Goal: Information Seeking & Learning: Learn about a topic

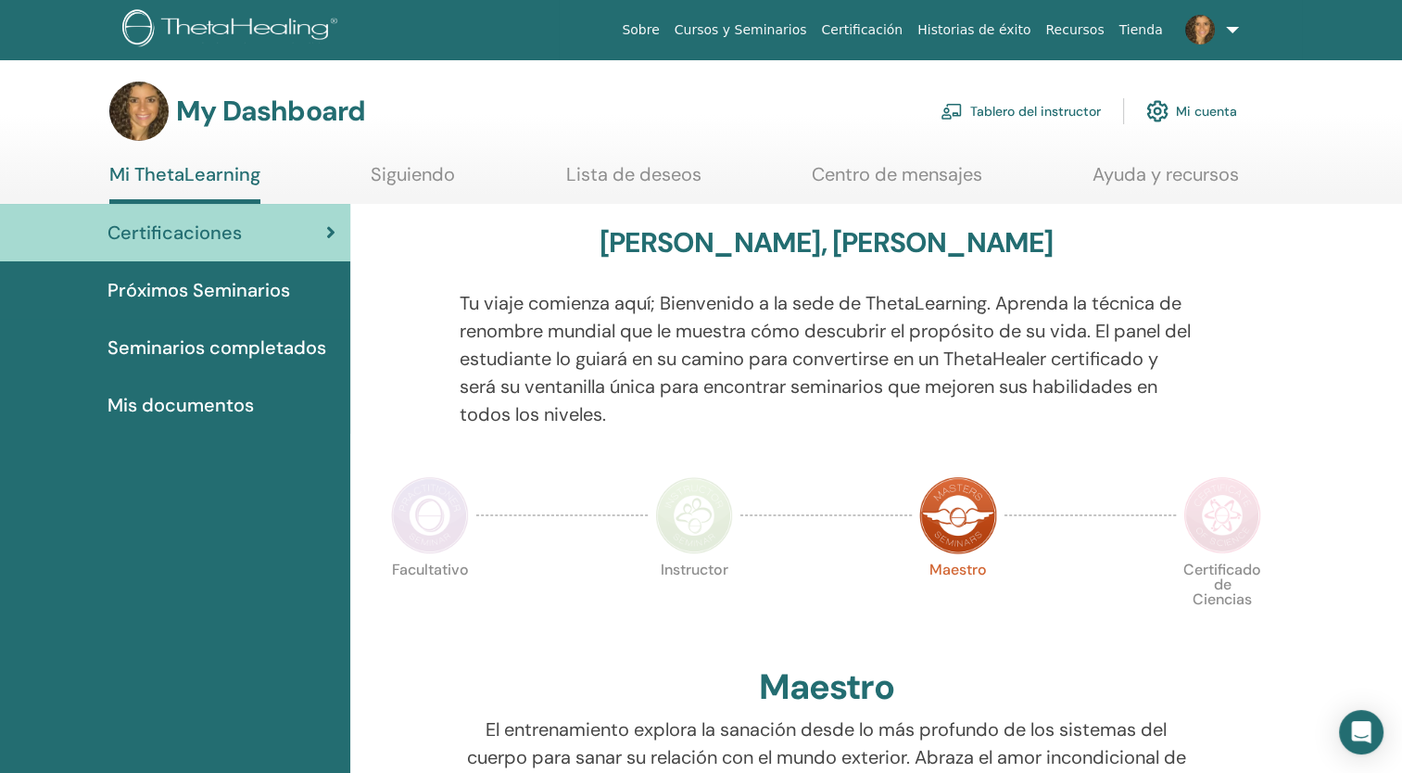
click at [144, 348] on span "Seminarios completados" at bounding box center [216, 348] width 219 height 28
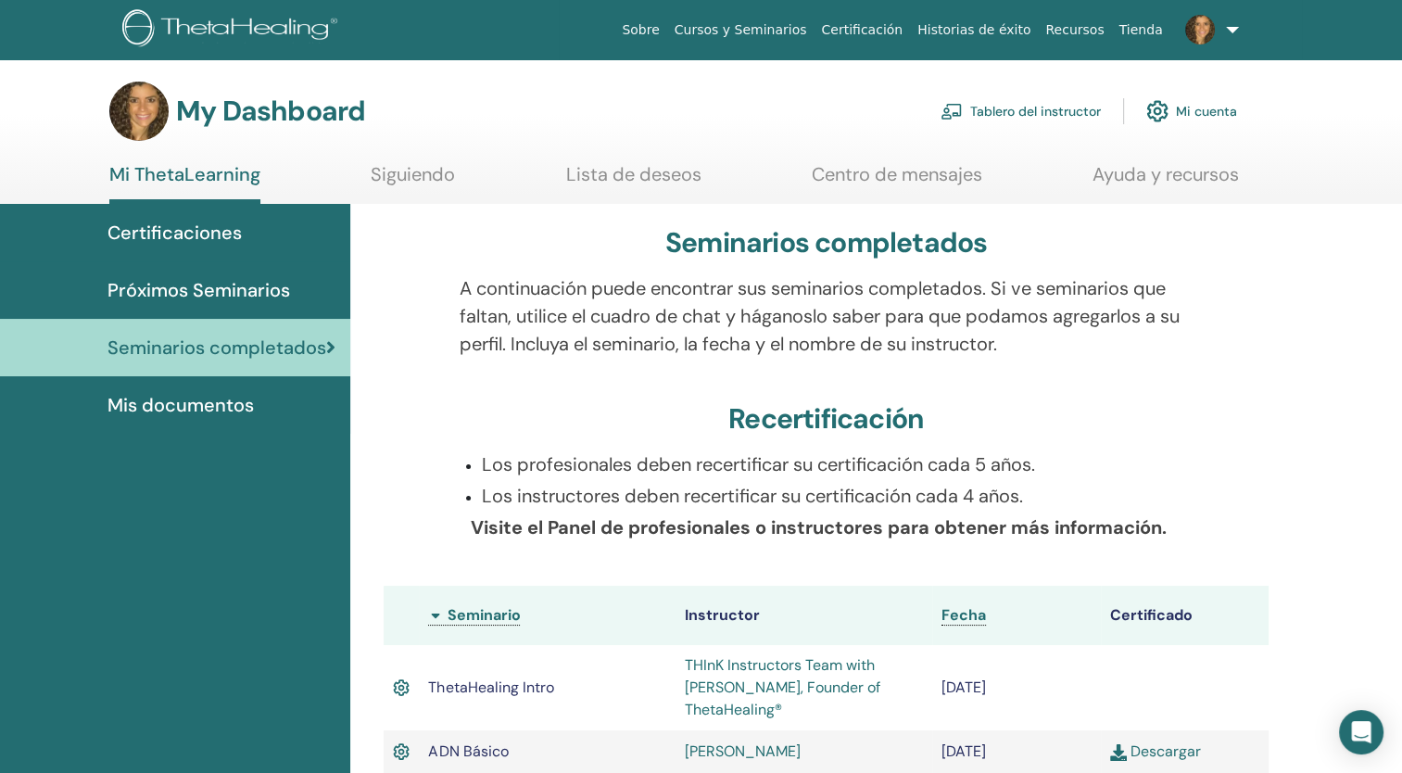
click at [207, 231] on span "Certificaciones" at bounding box center [174, 233] width 134 height 28
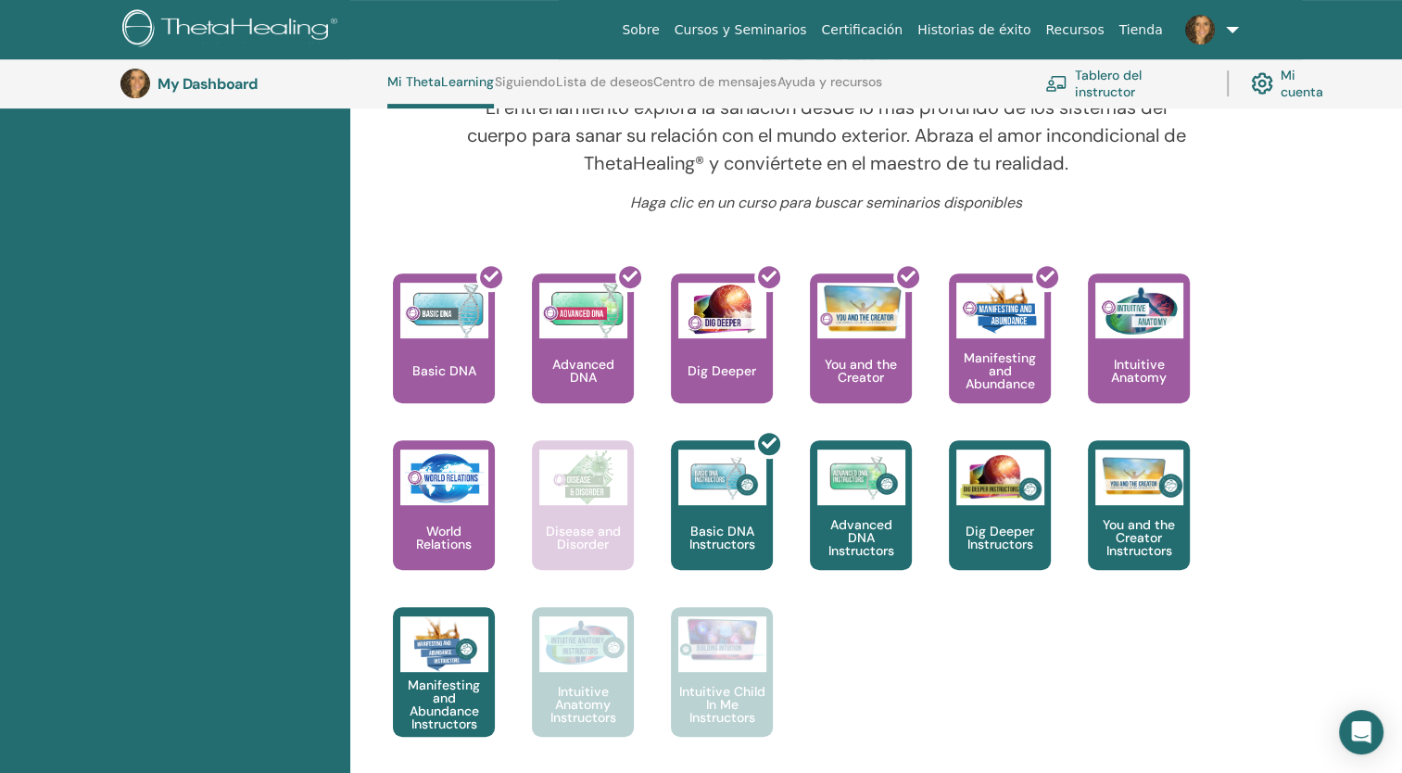
scroll to position [669, 0]
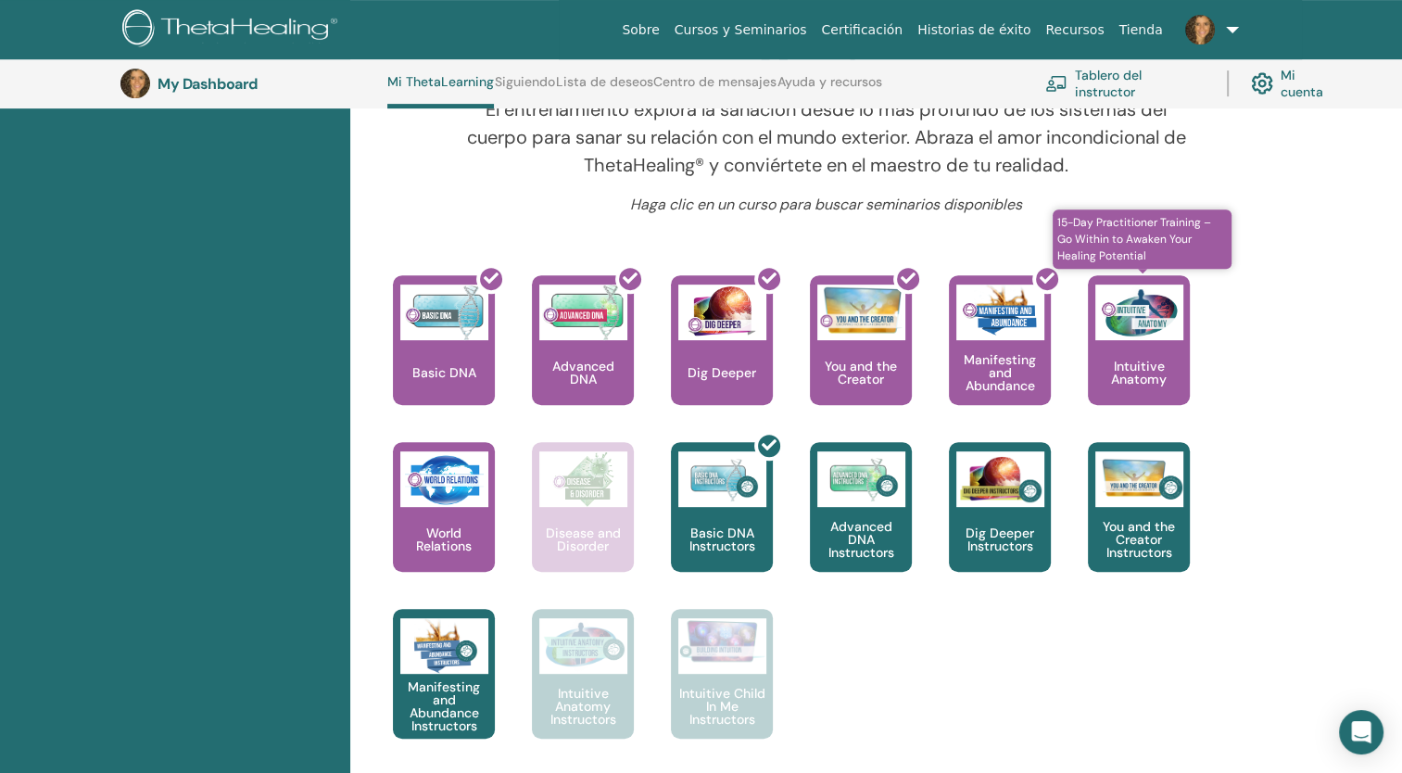
click at [1140, 350] on div "Intuitive Anatomy" at bounding box center [1139, 340] width 102 height 130
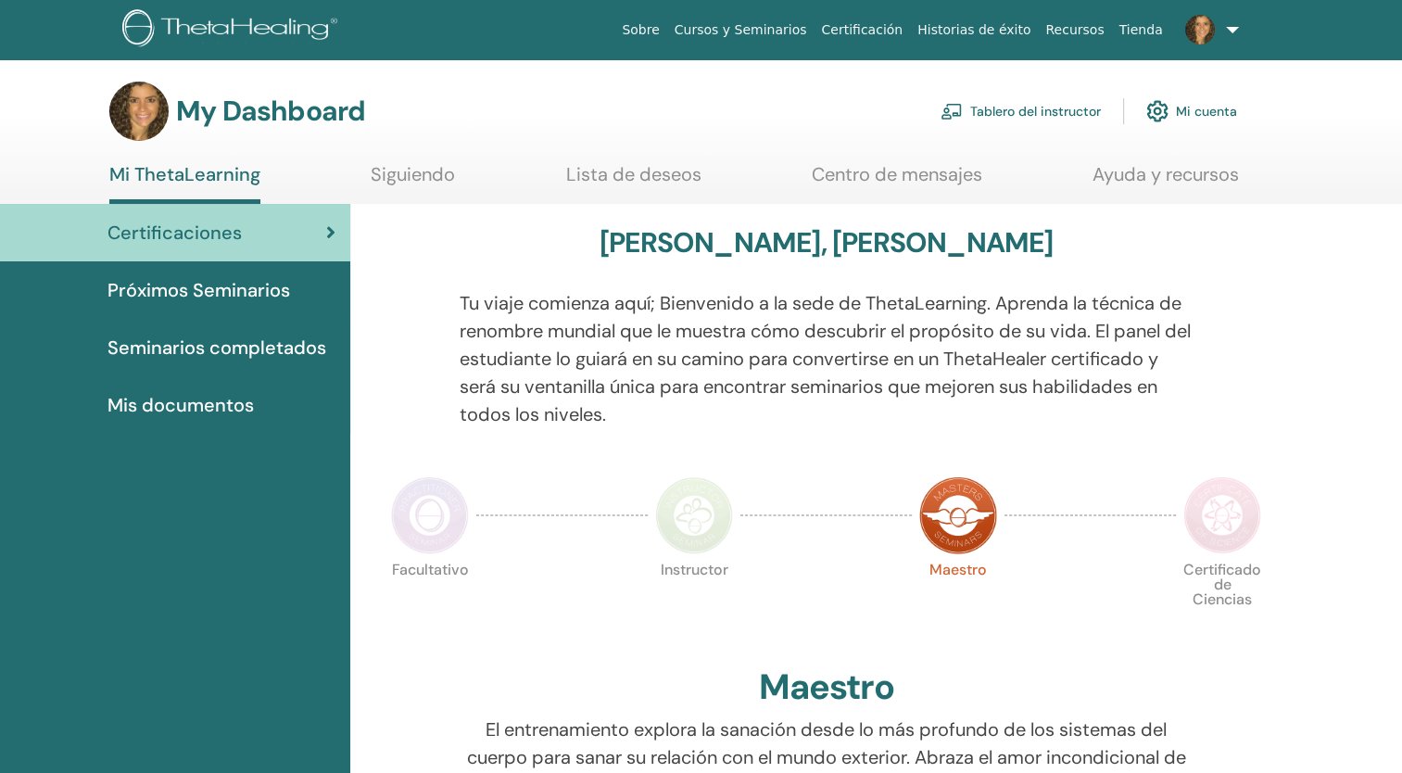
click at [1018, 117] on link "Tablero del instructor" at bounding box center [1020, 111] width 160 height 41
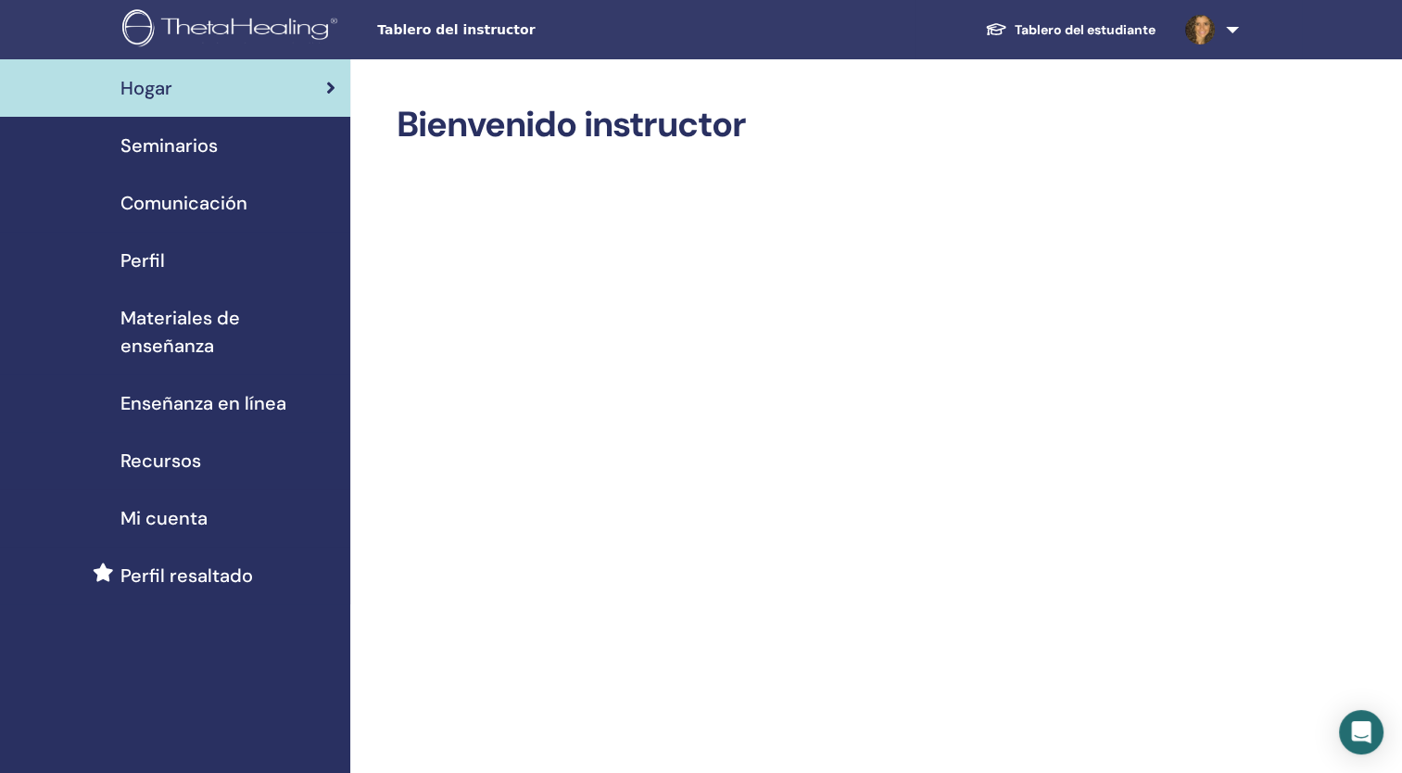
click at [131, 257] on span "Perfil" at bounding box center [142, 260] width 44 height 28
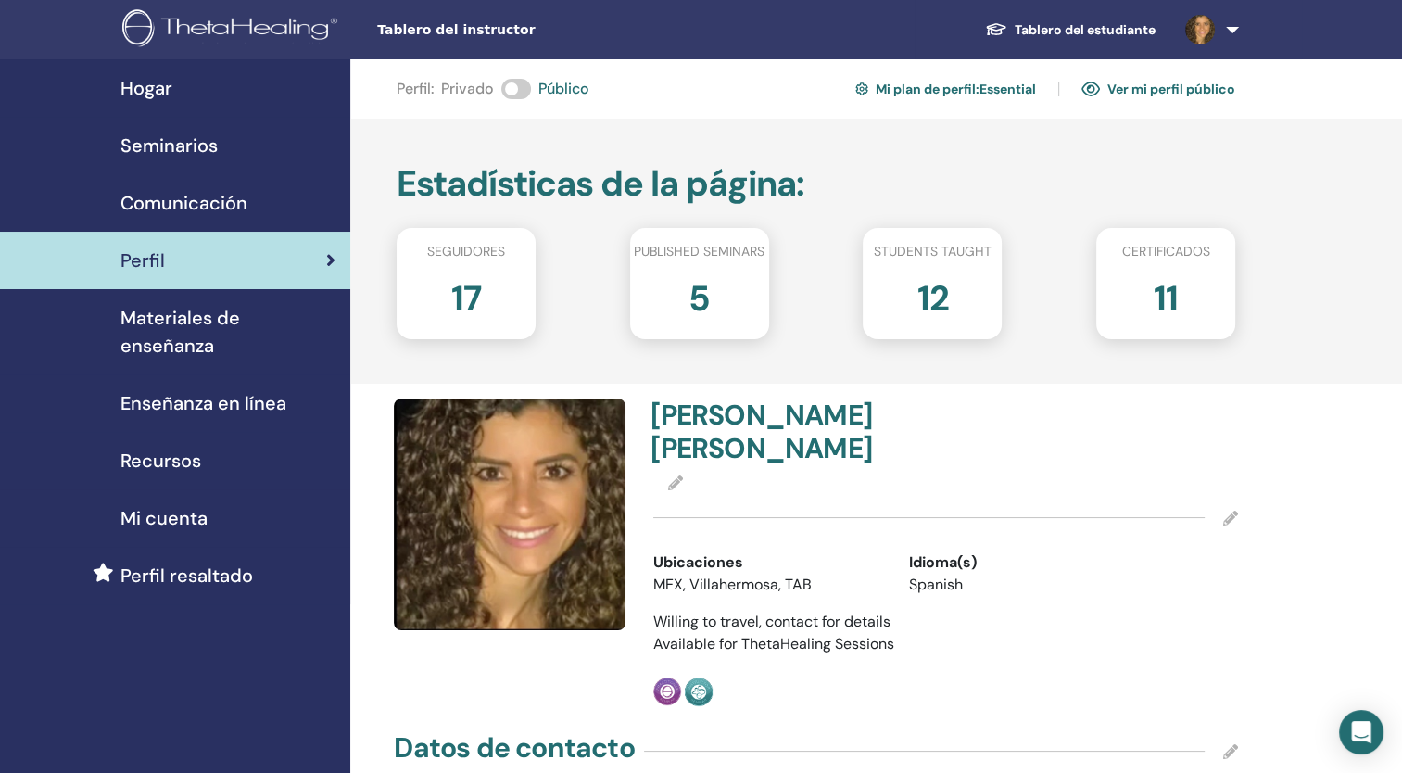
click at [208, 150] on span "Seminarios" at bounding box center [168, 146] width 97 height 28
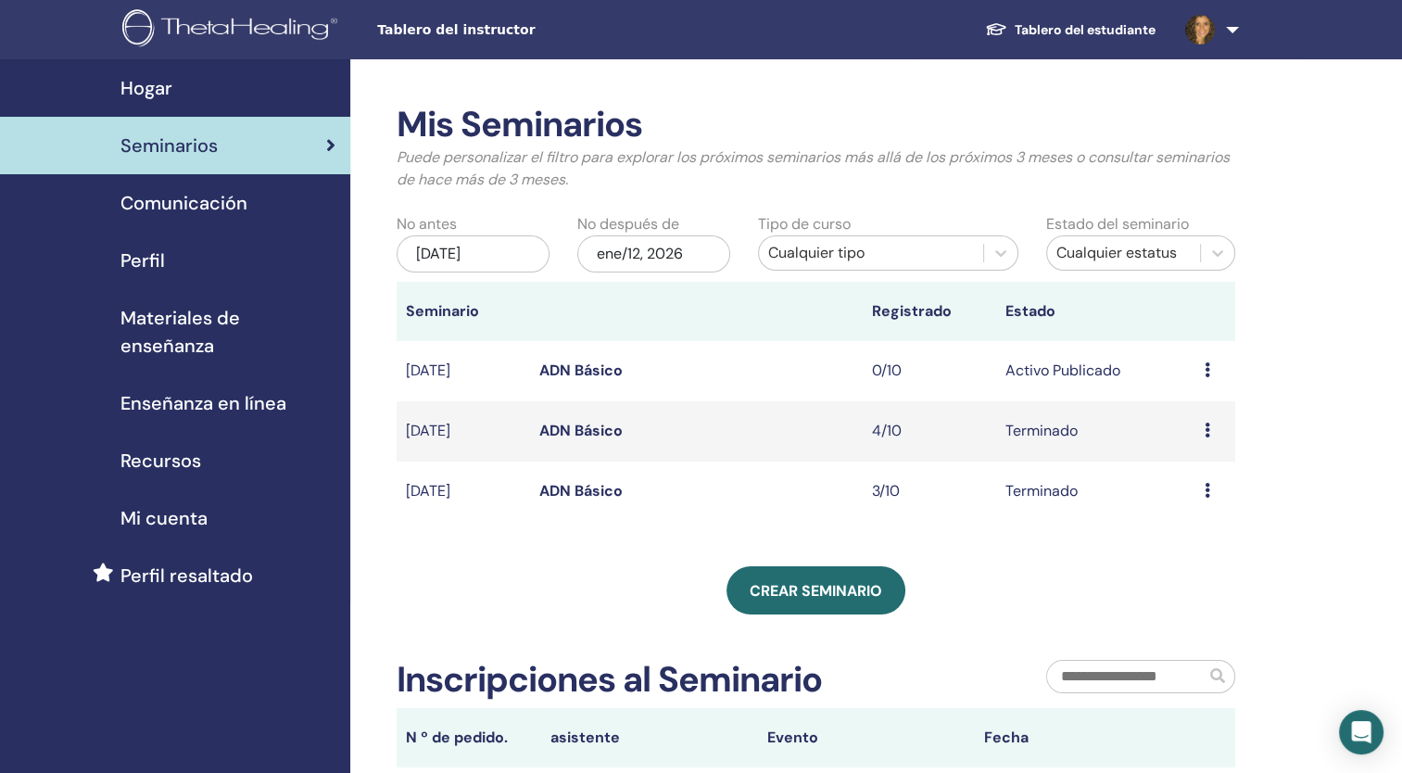
click at [130, 522] on span "Mi cuenta" at bounding box center [163, 518] width 87 height 28
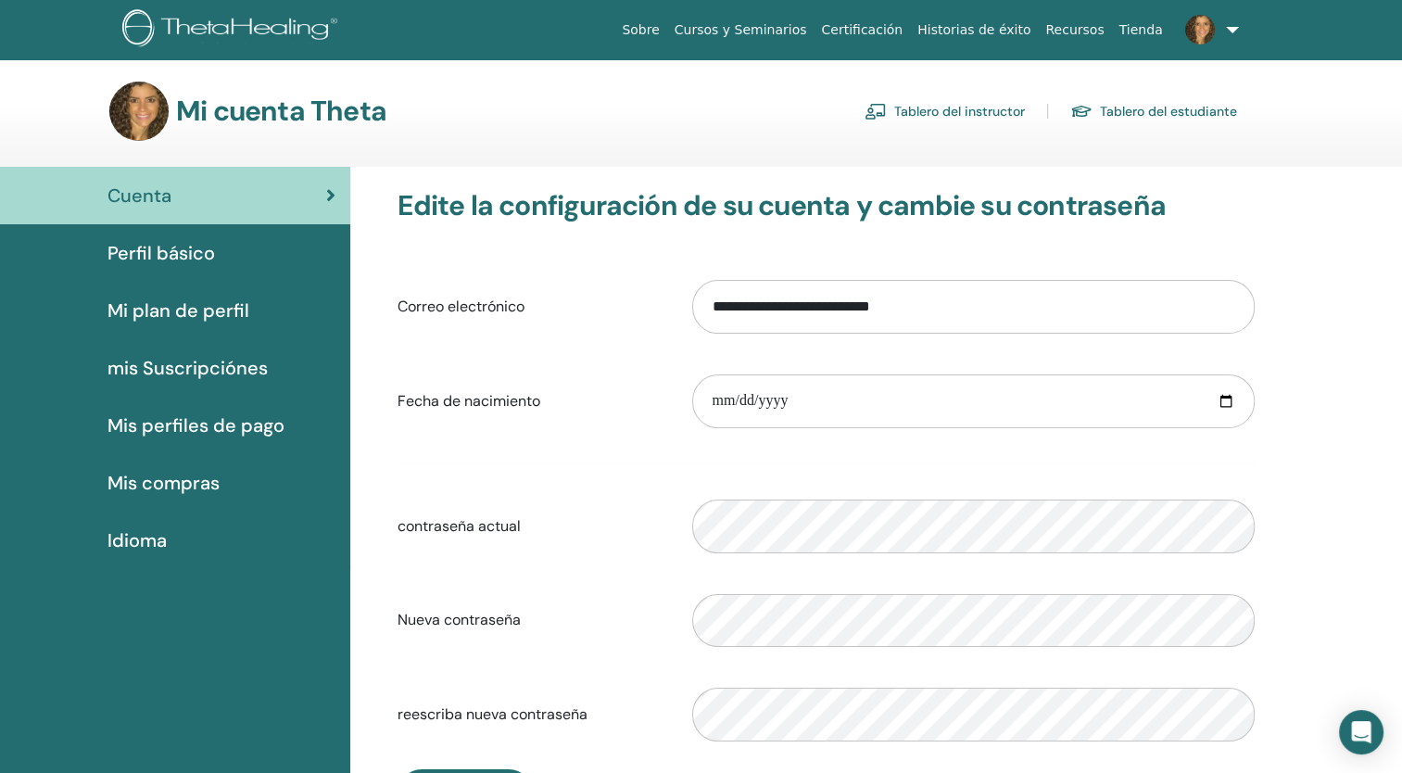
click at [181, 253] on span "Perfil básico" at bounding box center [160, 253] width 107 height 28
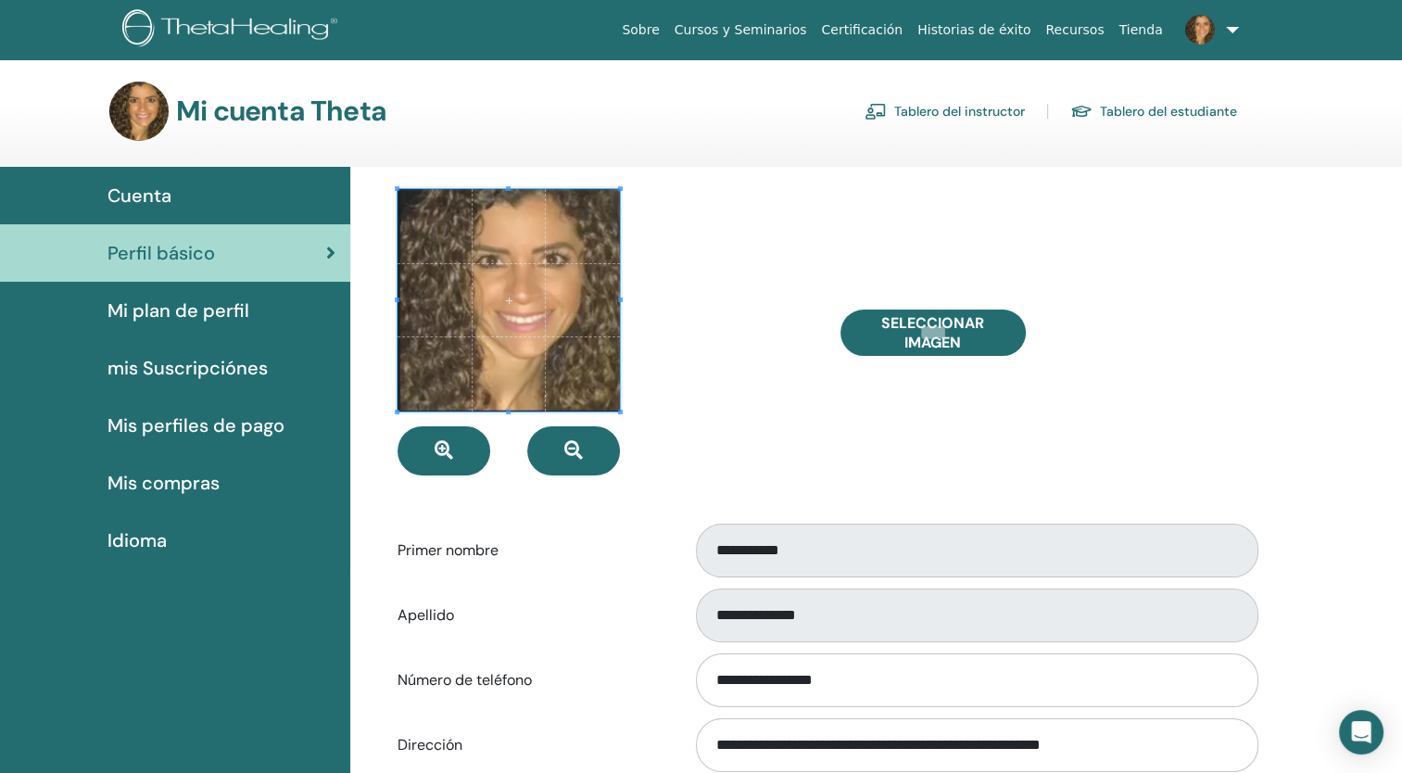
click at [167, 310] on span "Mi plan de perfil" at bounding box center [178, 310] width 142 height 28
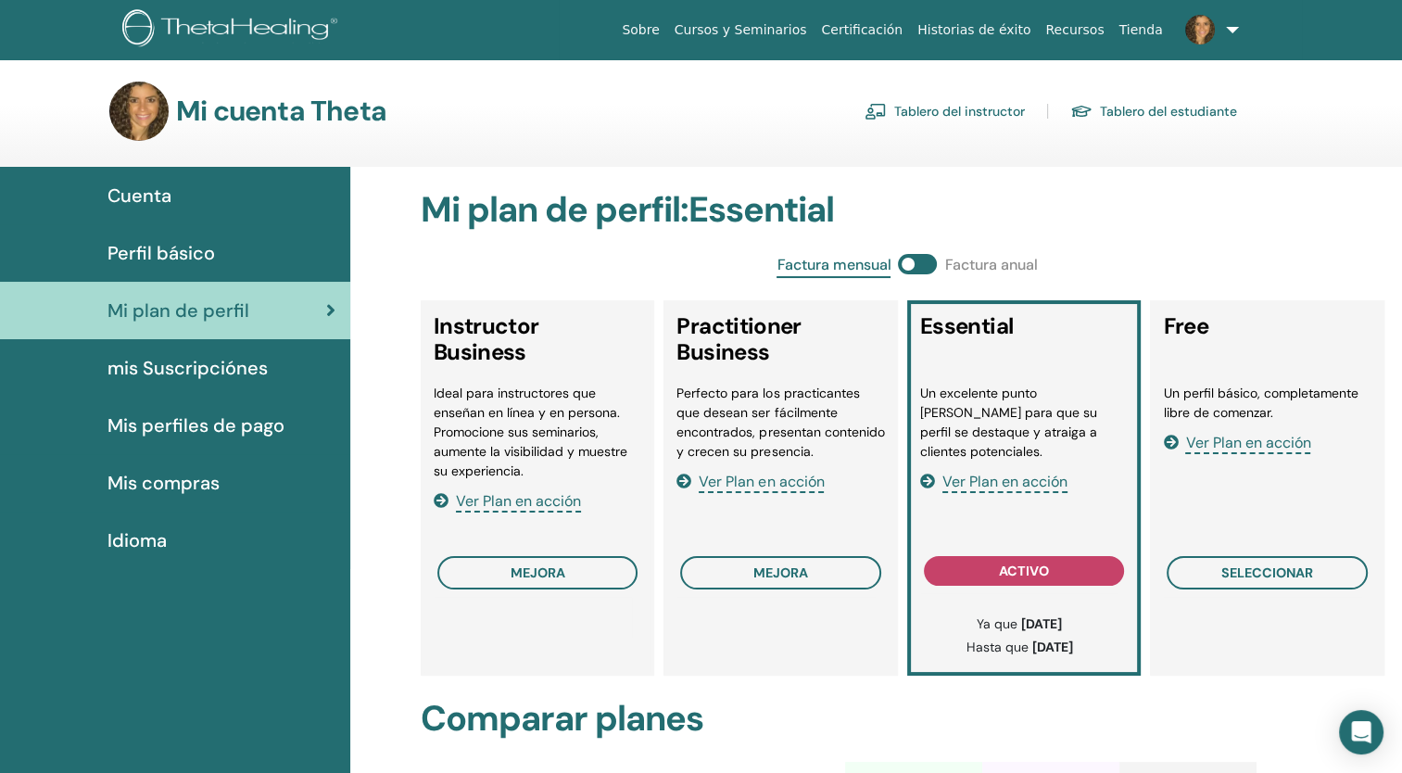
click at [166, 421] on span "Mis perfiles de pago" at bounding box center [195, 425] width 177 height 28
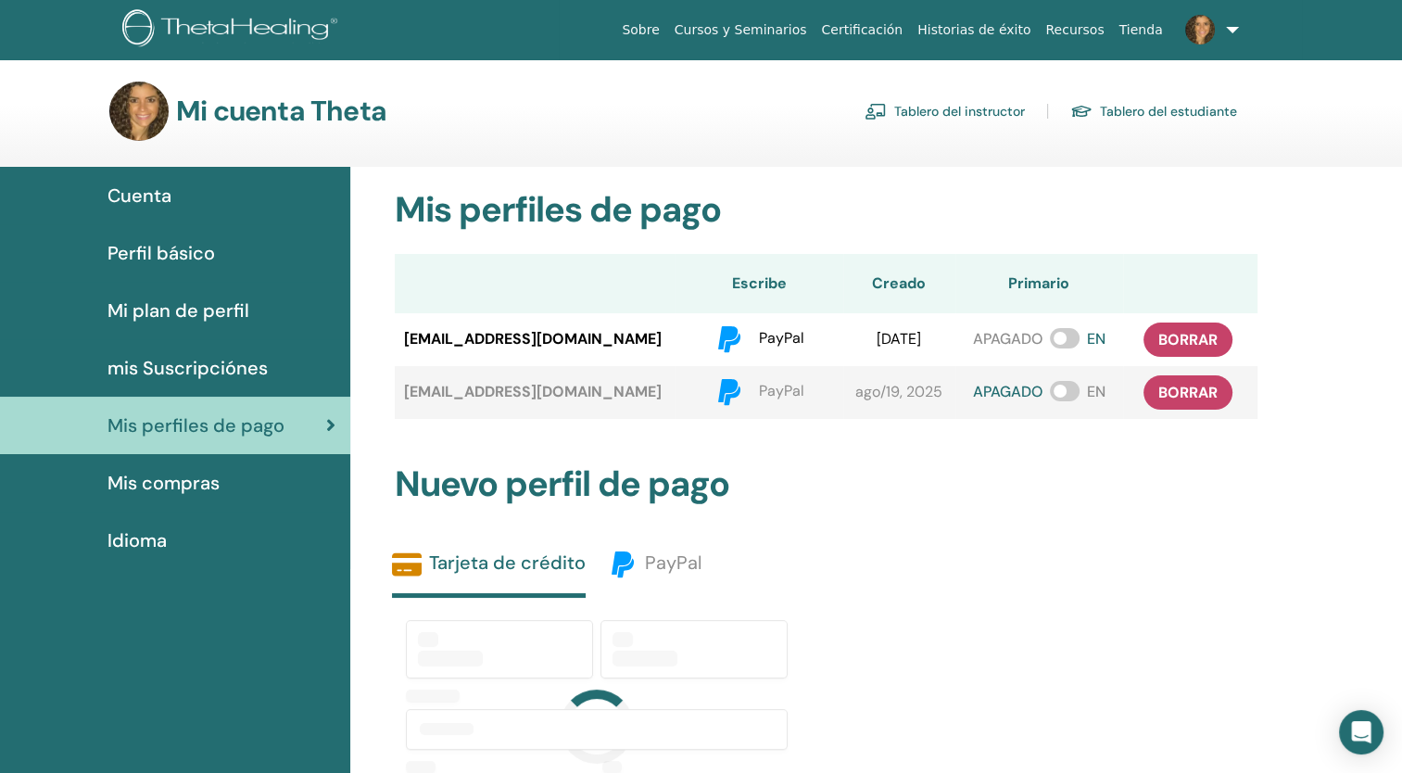
click at [208, 365] on span "mis Suscripciónes" at bounding box center [187, 368] width 160 height 28
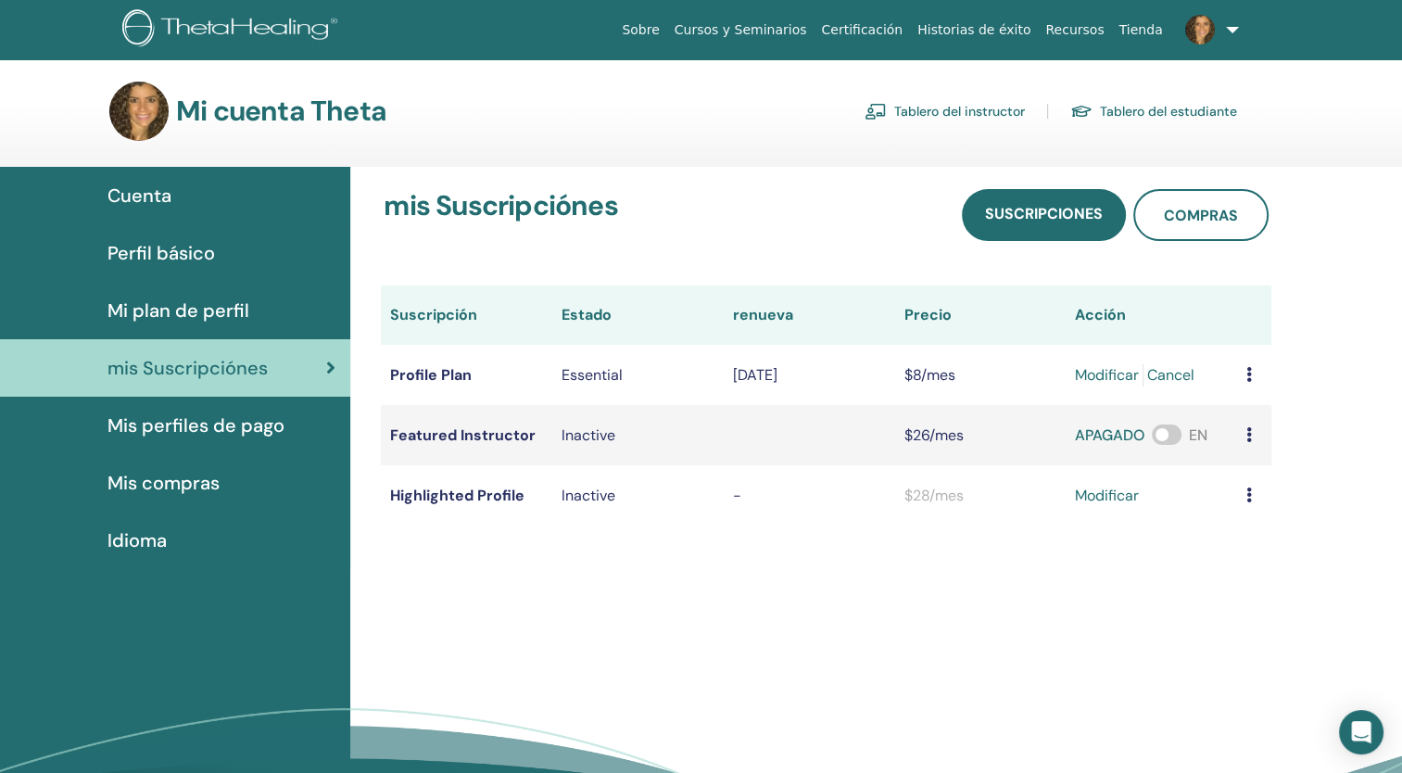
click at [241, 309] on span "Mi plan de perfil" at bounding box center [178, 310] width 142 height 28
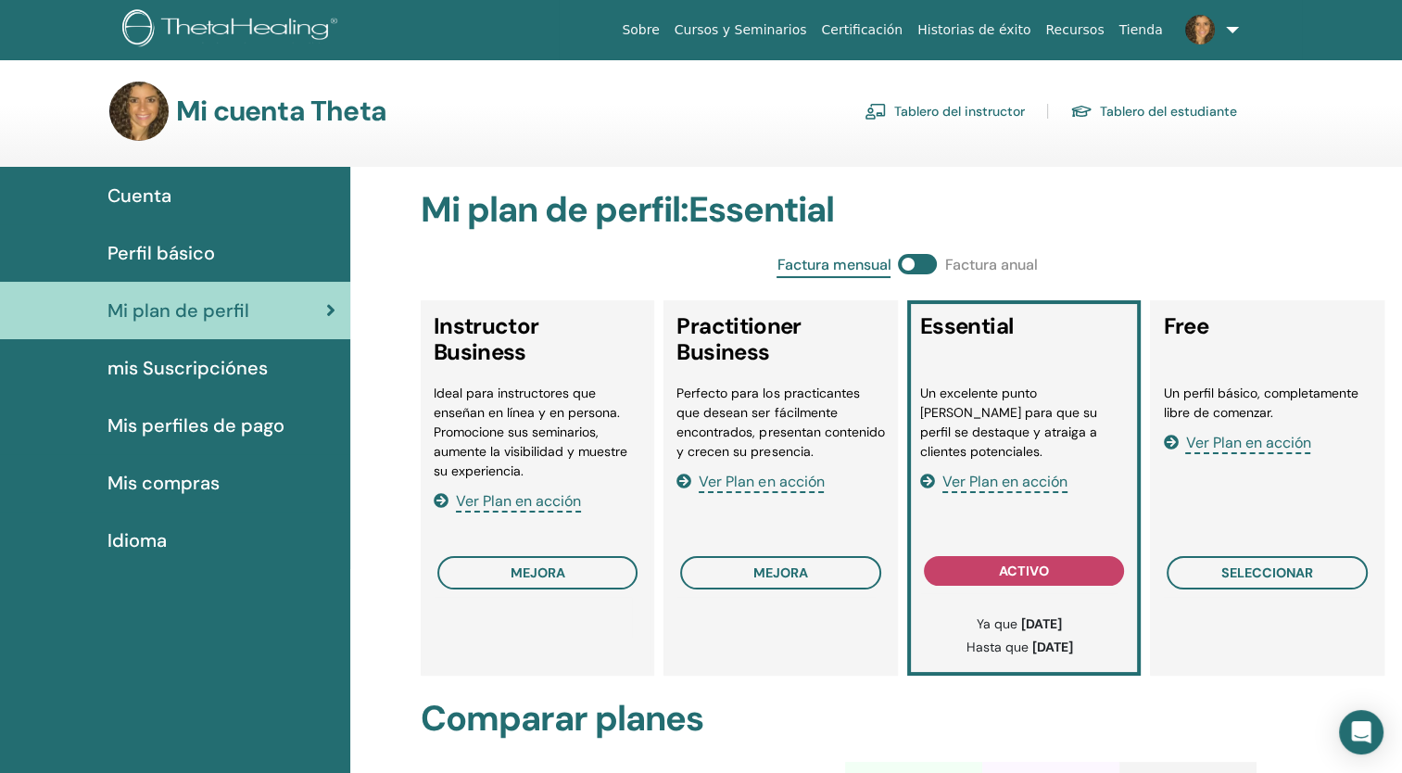
click at [195, 256] on span "Perfil básico" at bounding box center [160, 253] width 107 height 28
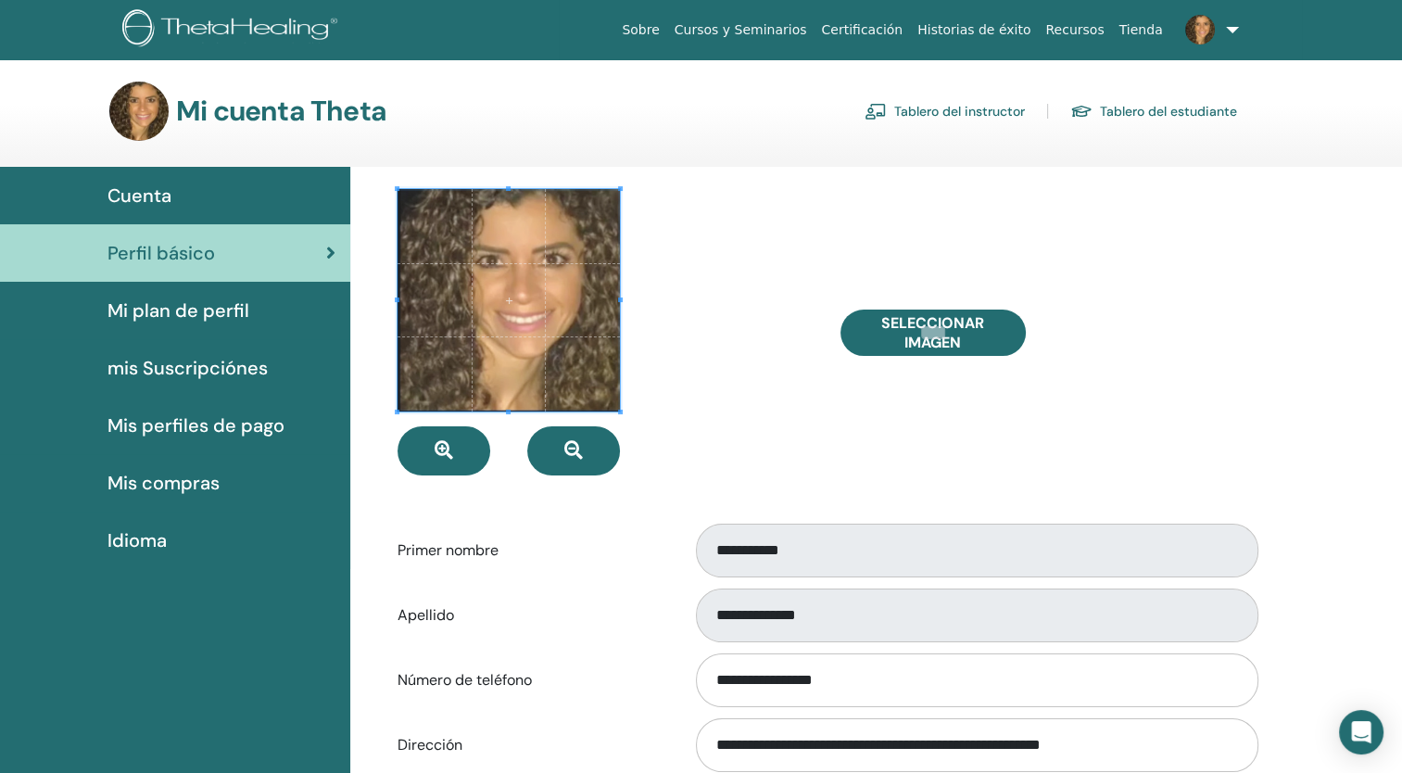
click at [172, 472] on span "Mis compras" at bounding box center [163, 483] width 112 height 28
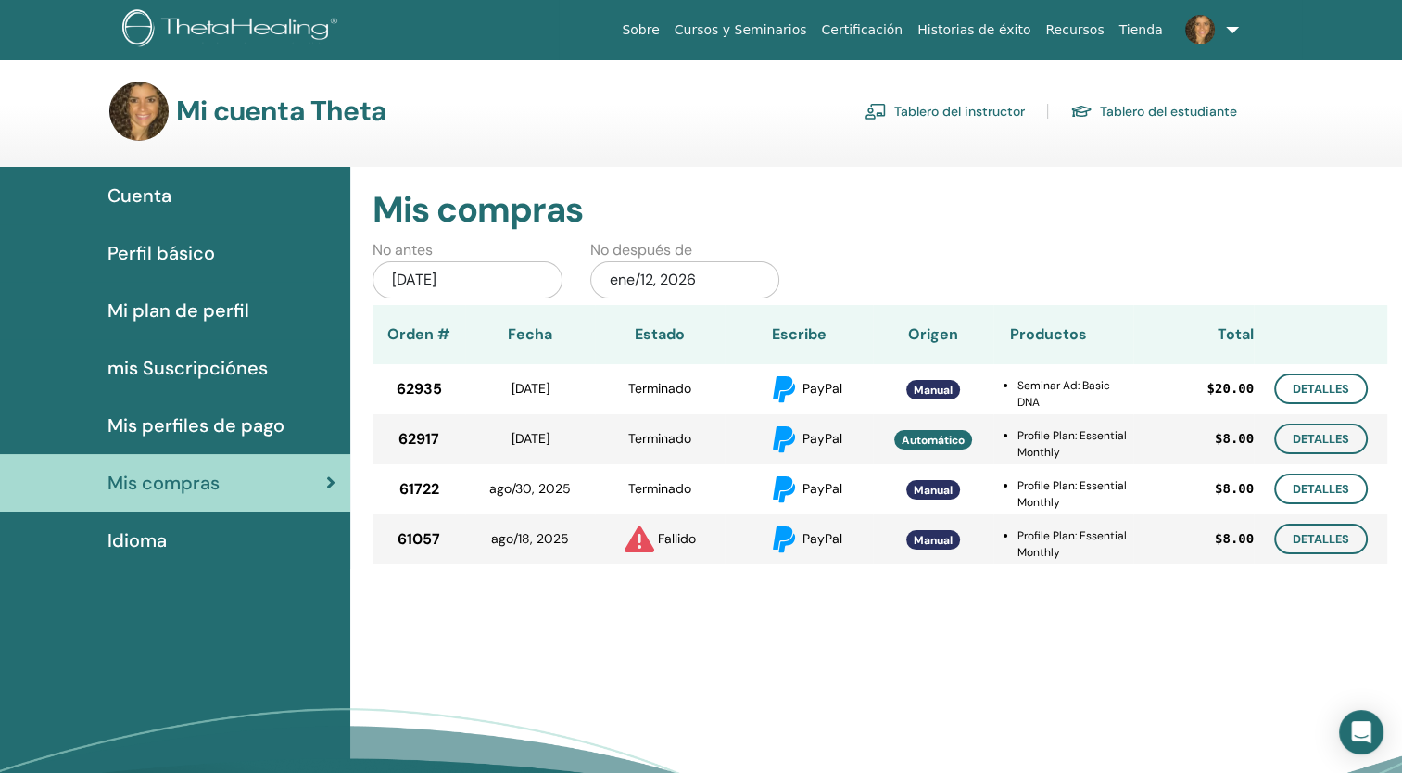
click at [1110, 113] on link "Tablero del estudiante" at bounding box center [1153, 111] width 167 height 30
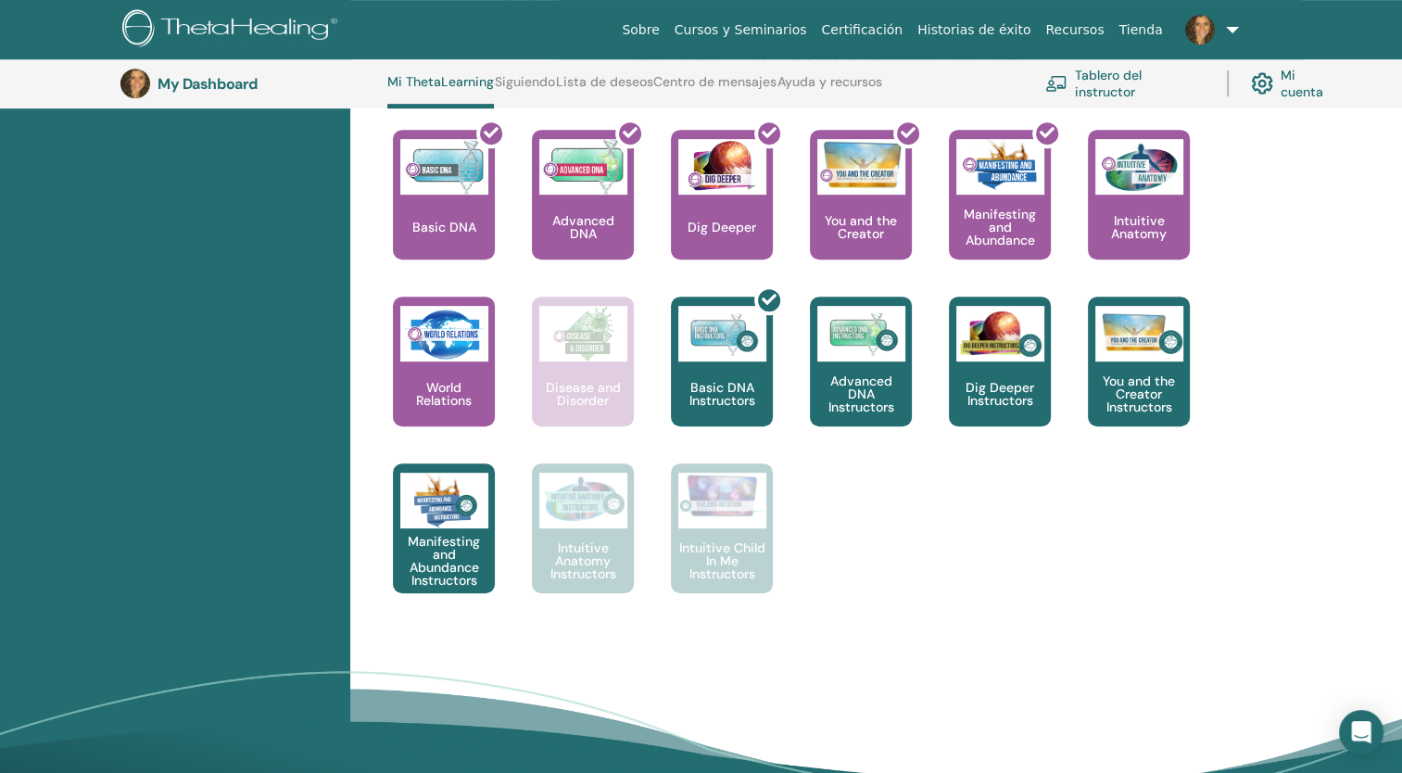
scroll to position [863, 0]
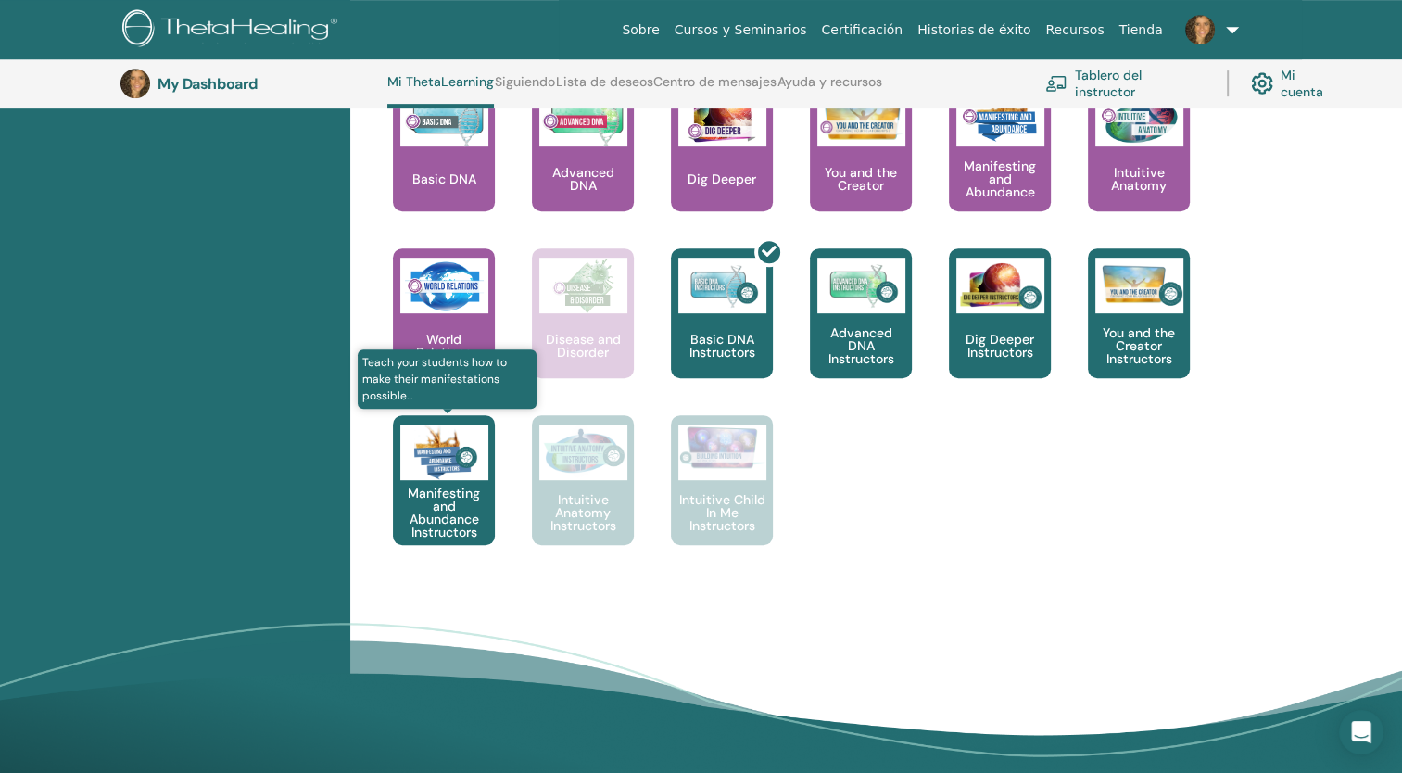
click at [437, 513] on p "Manifesting and Abundance Instructors" at bounding box center [444, 512] width 102 height 52
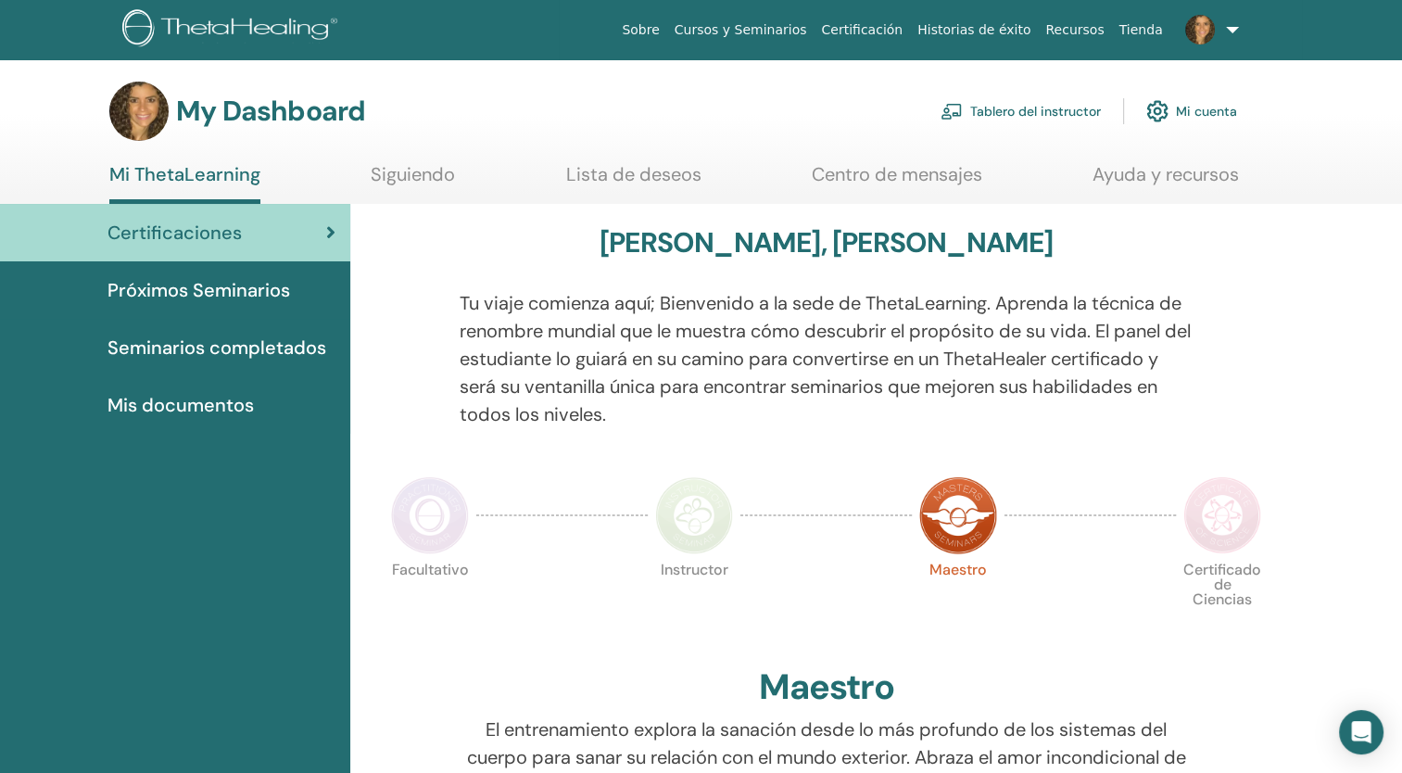
click at [160, 348] on span "Seminarios completados" at bounding box center [216, 348] width 219 height 28
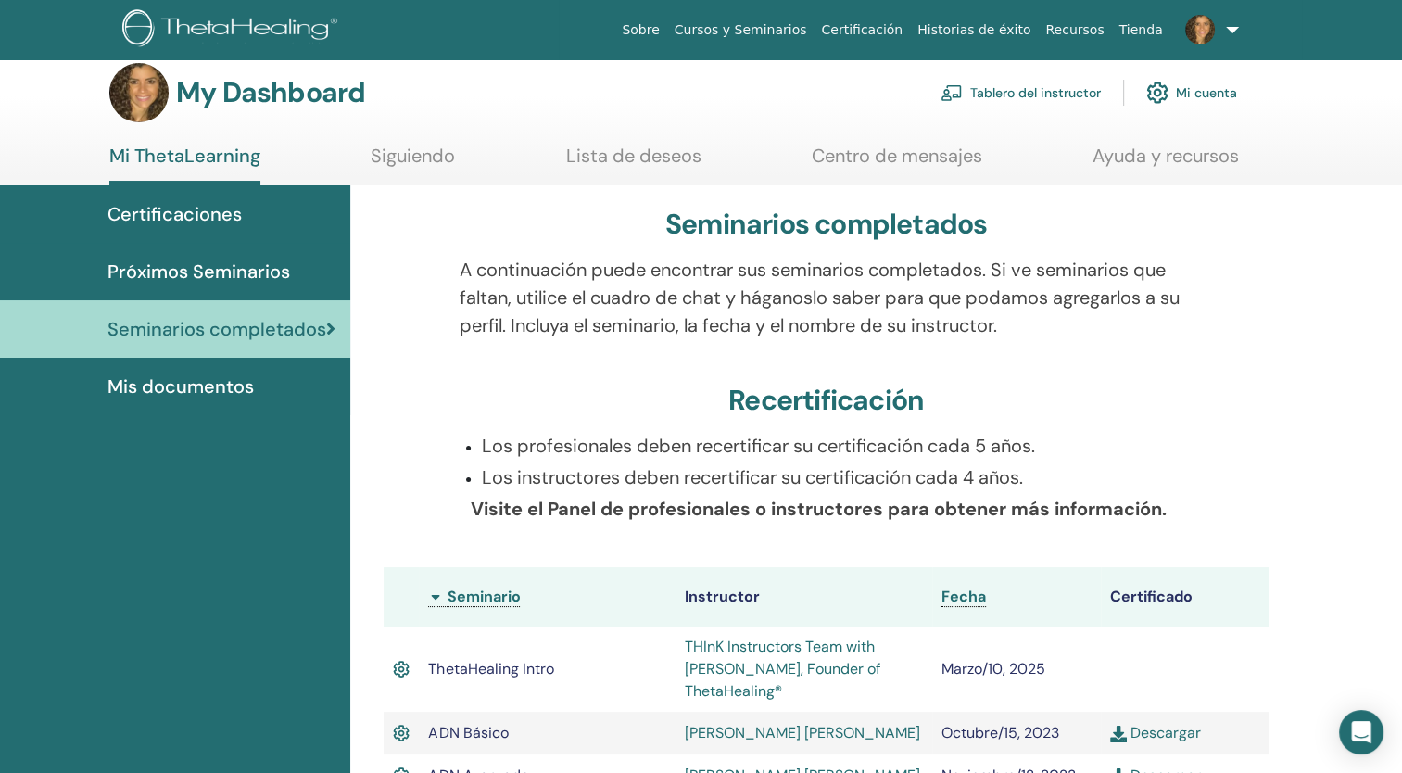
scroll to position [17, 0]
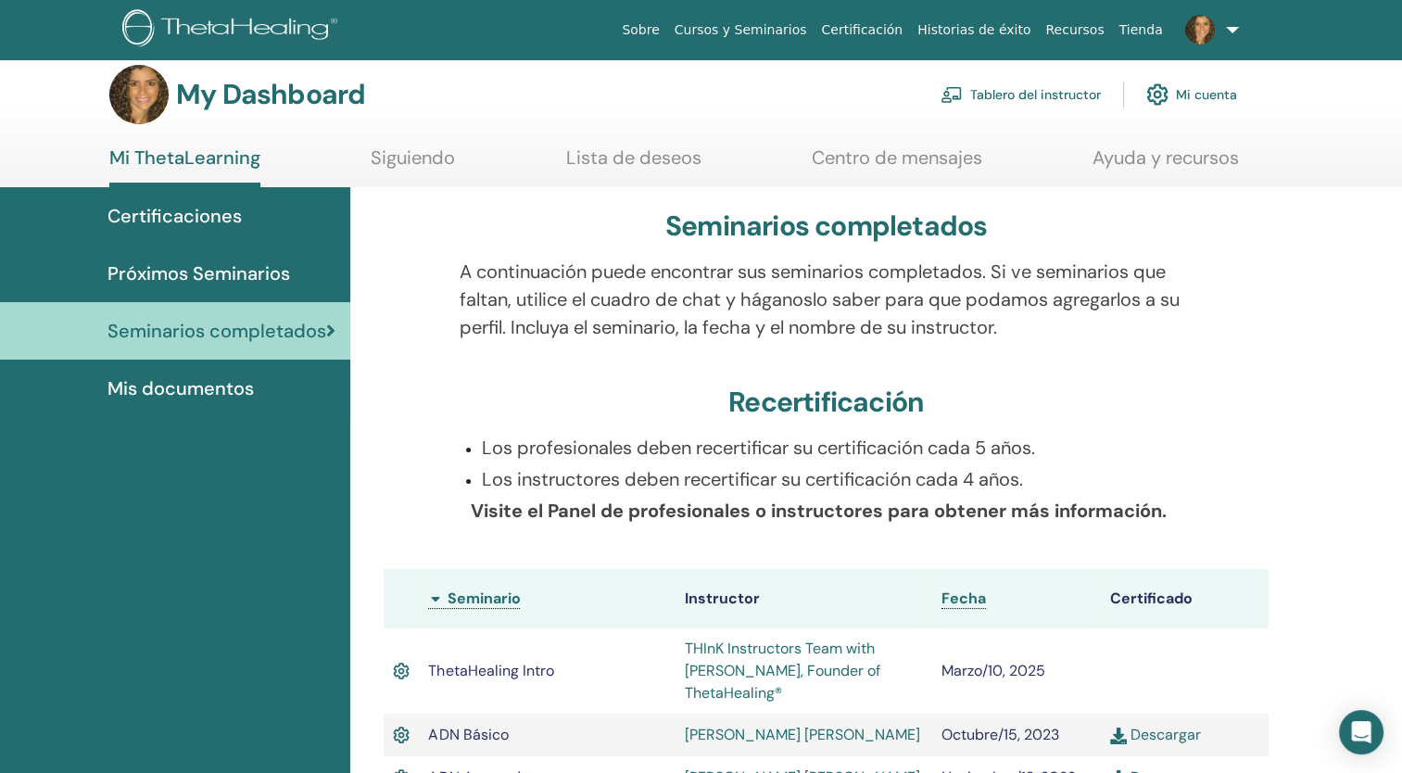
click at [242, 271] on span "Próximos Seminarios" at bounding box center [198, 273] width 183 height 28
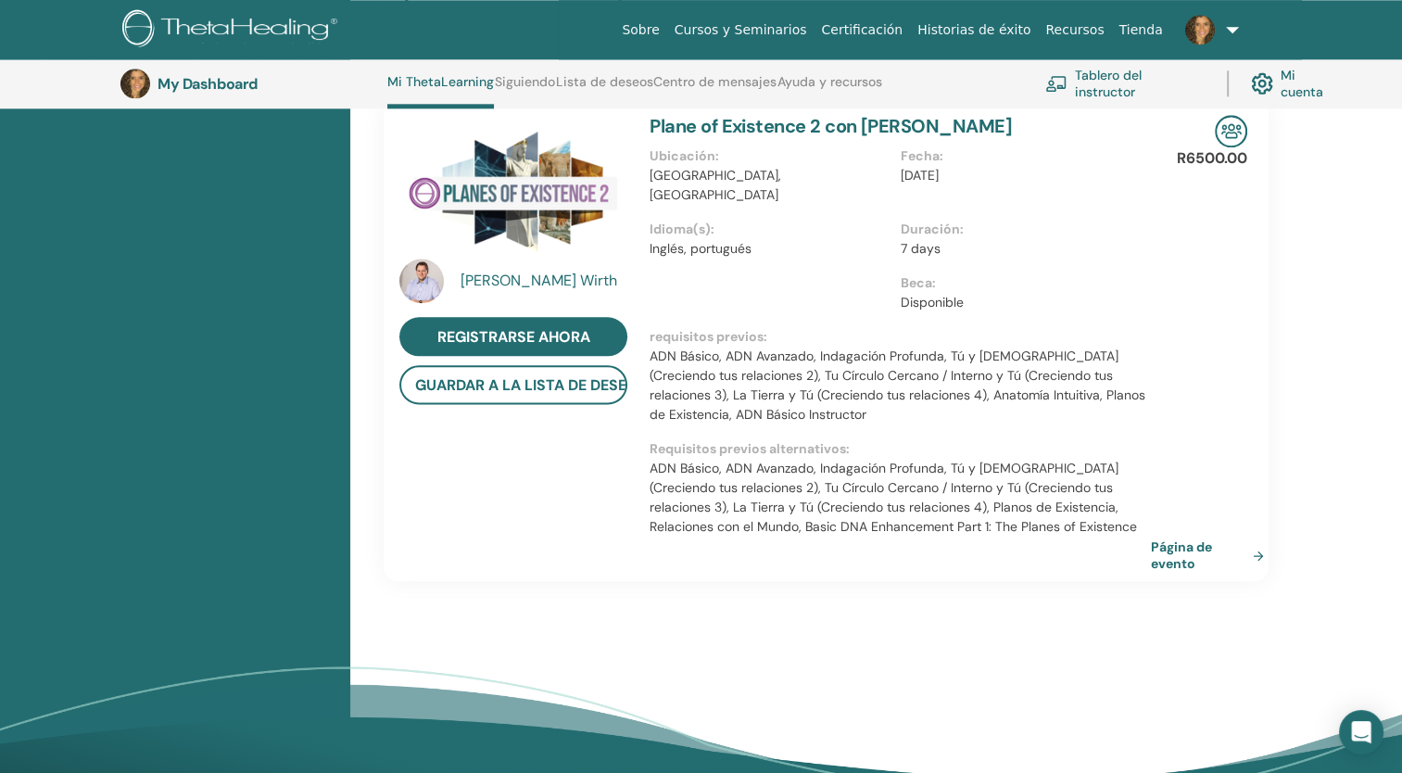
scroll to position [1937, 0]
